Goal: Find specific page/section: Find specific page/section

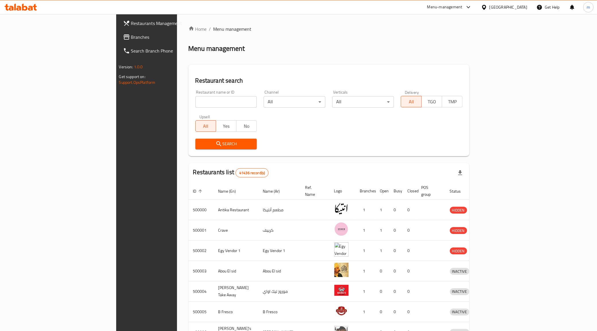
click at [519, 4] on div "Egypt" at bounding box center [509, 7] width 38 height 6
click at [457, 147] on div "[GEOGRAPHIC_DATA]" at bounding box center [465, 150] width 38 height 6
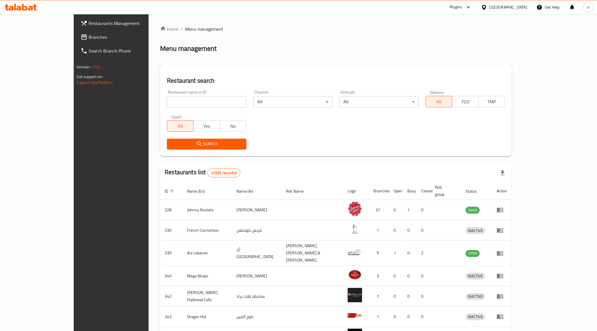
click at [89, 34] on span "Branches" at bounding box center [129, 37] width 80 height 7
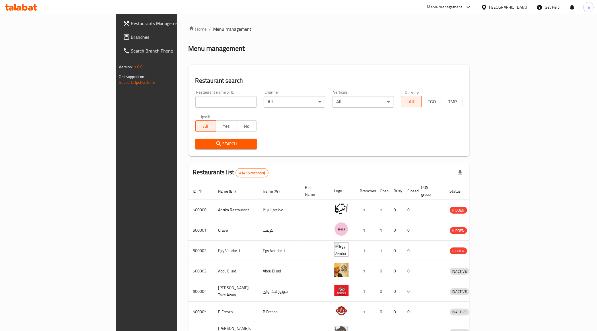
click at [524, 8] on div "[GEOGRAPHIC_DATA]" at bounding box center [509, 7] width 38 height 6
click at [461, 147] on div "[GEOGRAPHIC_DATA]" at bounding box center [465, 150] width 38 height 6
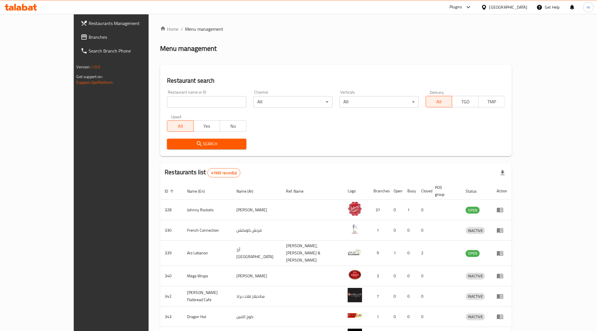
click at [89, 36] on span "Branches" at bounding box center [129, 37] width 80 height 7
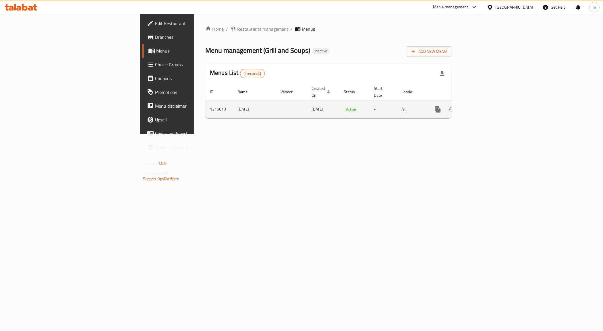
click at [482, 106] on icon "enhanced table" at bounding box center [479, 109] width 7 height 7
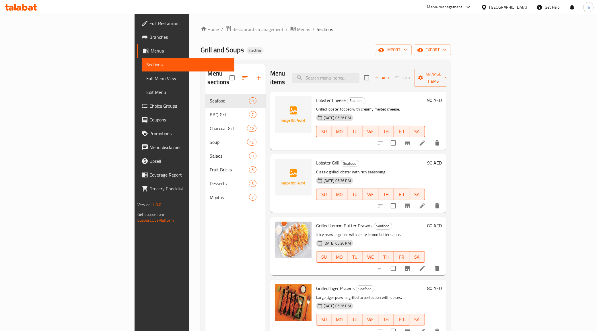
click at [142, 83] on link "Full Menu View" at bounding box center [188, 78] width 93 height 14
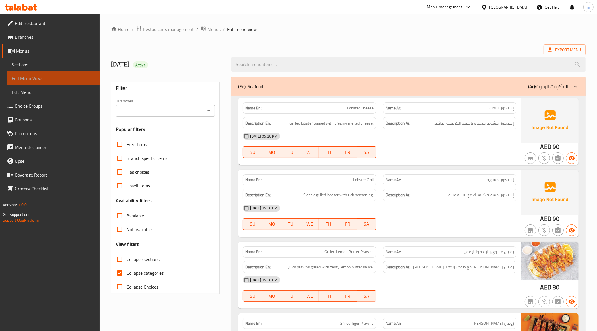
click at [26, 82] on span "Full Menu View" at bounding box center [54, 78] width 84 height 7
click at [276, 90] on div "(En): Seafood (Ar): المأكولات البحرية" at bounding box center [403, 86] width 330 height 7
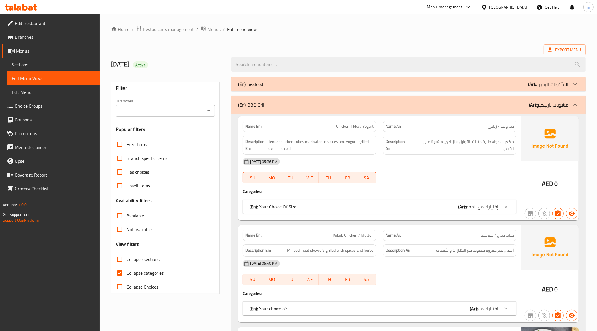
scroll to position [108, 0]
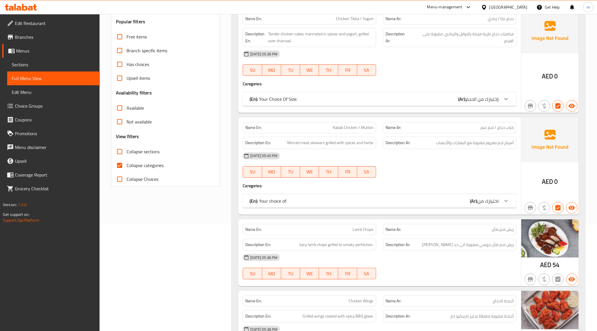
click at [471, 197] on b "(Ar):" at bounding box center [474, 201] width 8 height 9
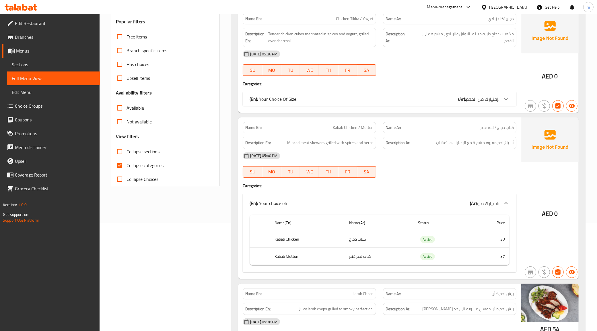
click at [466, 202] on div "(En): Your choice of: (Ar): اختيارك من:" at bounding box center [375, 203] width 250 height 7
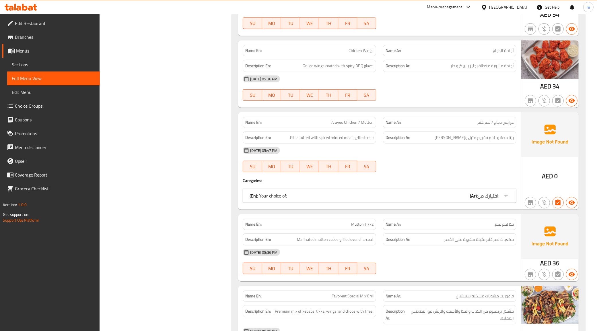
scroll to position [359, 0]
click at [473, 195] on b "(Ar):" at bounding box center [474, 195] width 8 height 9
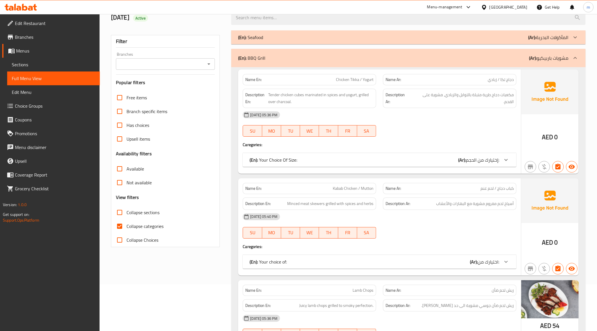
scroll to position [0, 0]
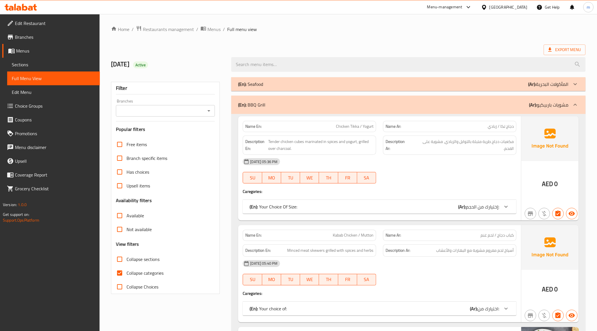
click at [465, 88] on div "(En): Seafood (Ar): المأكولات البحرية" at bounding box center [408, 84] width 354 height 14
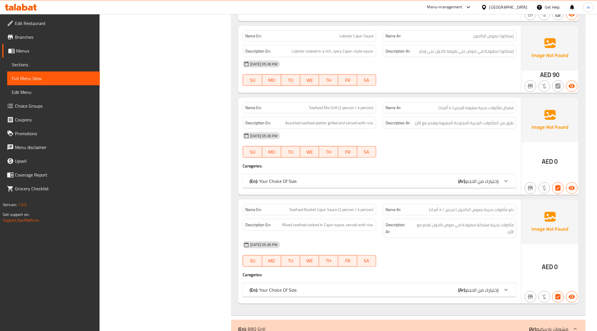
scroll to position [574, 0]
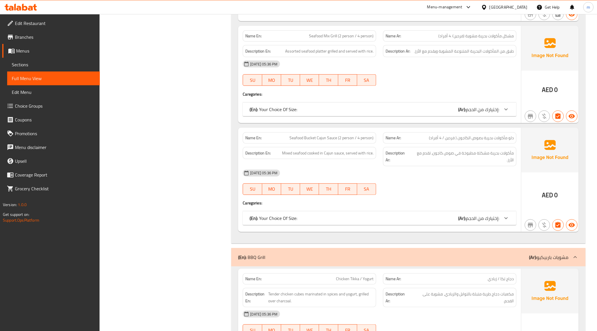
click at [482, 110] on span "إختيارك من الحجم:" at bounding box center [482, 109] width 33 height 9
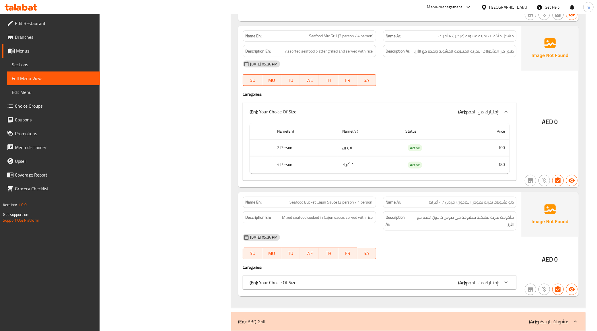
click at [482, 110] on span "إختيارك من الحجم:" at bounding box center [482, 111] width 33 height 9
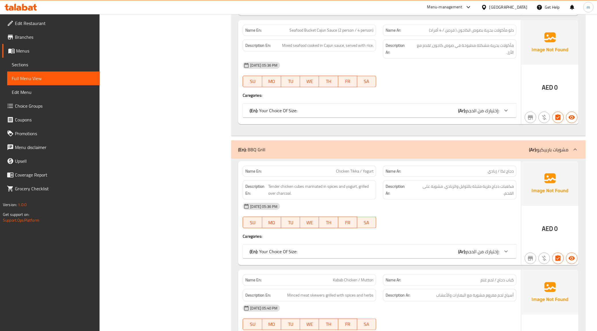
scroll to position [753, 0]
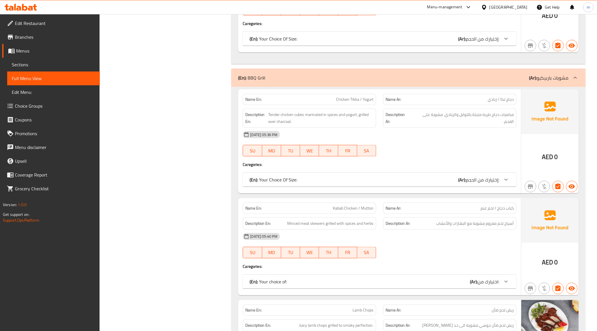
click at [465, 176] on div "(En): Your Choice Of Size: (Ar): إختيارك من الحجم:" at bounding box center [380, 180] width 274 height 14
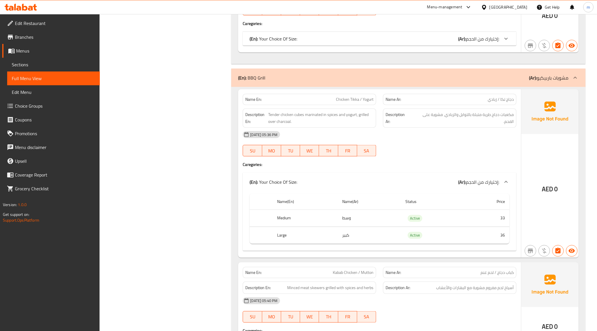
click at [465, 176] on div "(En): Your Choice Of Size: (Ar): إختيارك من الحجم:" at bounding box center [380, 182] width 274 height 18
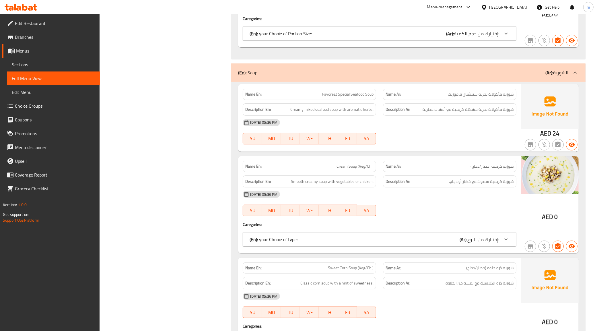
scroll to position [2547, 0]
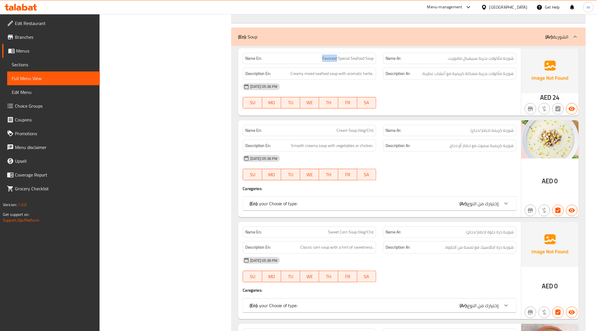
drag, startPoint x: 336, startPoint y: 64, endPoint x: 322, endPoint y: 68, distance: 15.0
click at [322, 61] on span "Favoreat Special Seafood Soup" at bounding box center [347, 58] width 51 height 6
copy span "Favoreat"
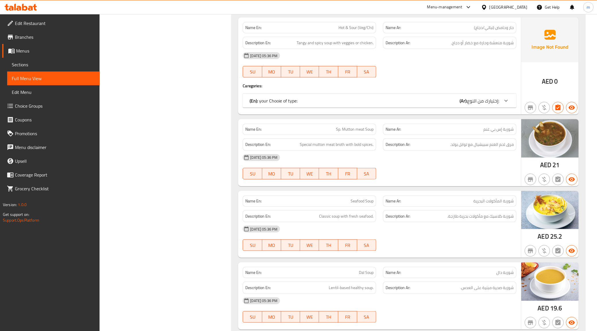
scroll to position [3085, 0]
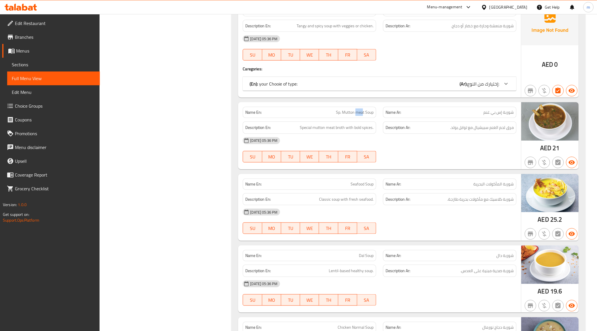
drag, startPoint x: 356, startPoint y: 120, endPoint x: 363, endPoint y: 121, distance: 6.5
click at [363, 115] on span "Sp. Mutton meat Soup" at bounding box center [355, 112] width 38 height 6
click at [416, 131] on div "Description Ar: مرق لحم الغنم سبيشيال مع توابل بولد." at bounding box center [449, 127] width 133 height 12
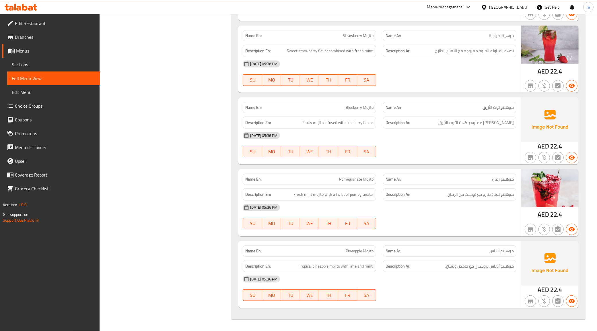
scroll to position [5102, 0]
